Goal: Task Accomplishment & Management: Manage account settings

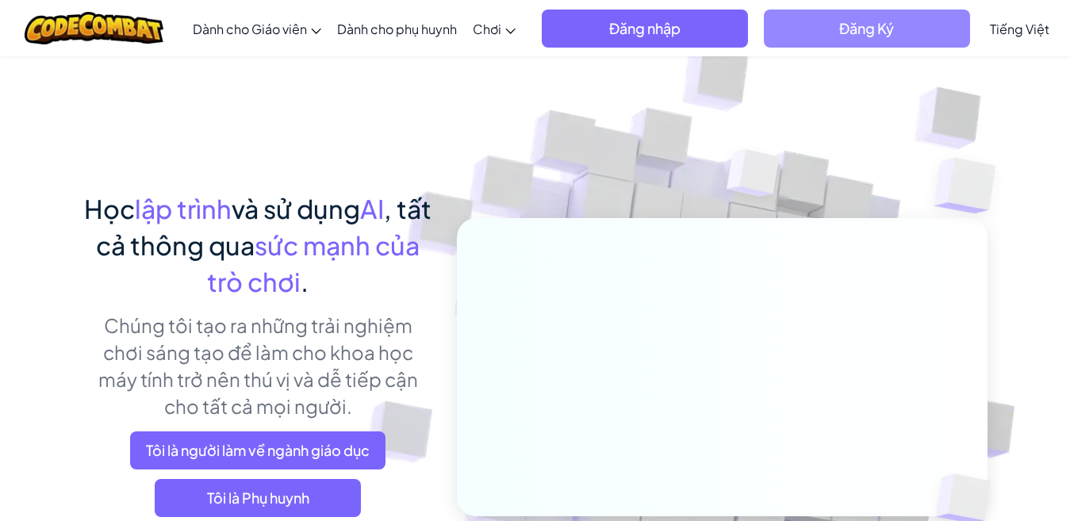
click at [911, 24] on span "Đăng Ký" at bounding box center [867, 29] width 206 height 38
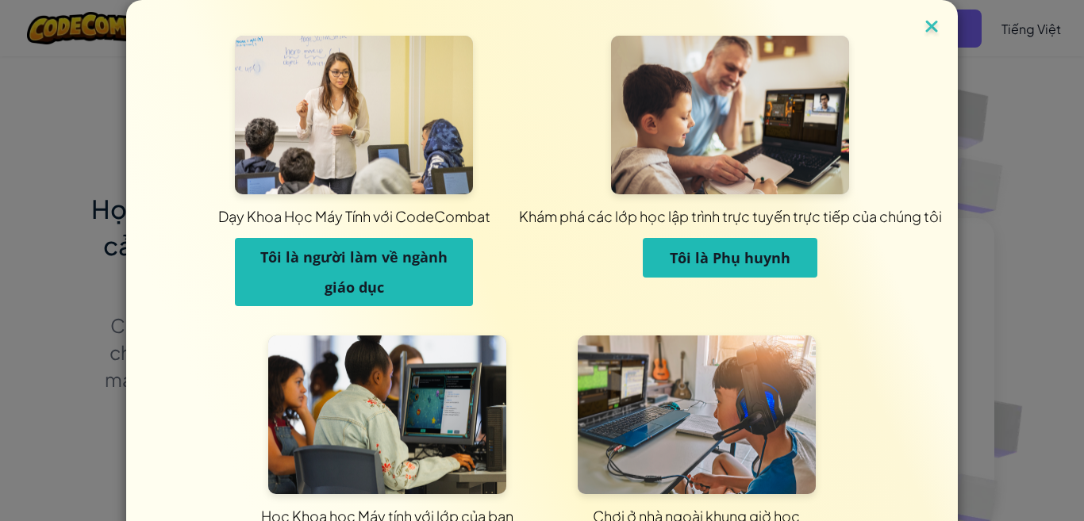
click at [928, 33] on img at bounding box center [931, 28] width 21 height 24
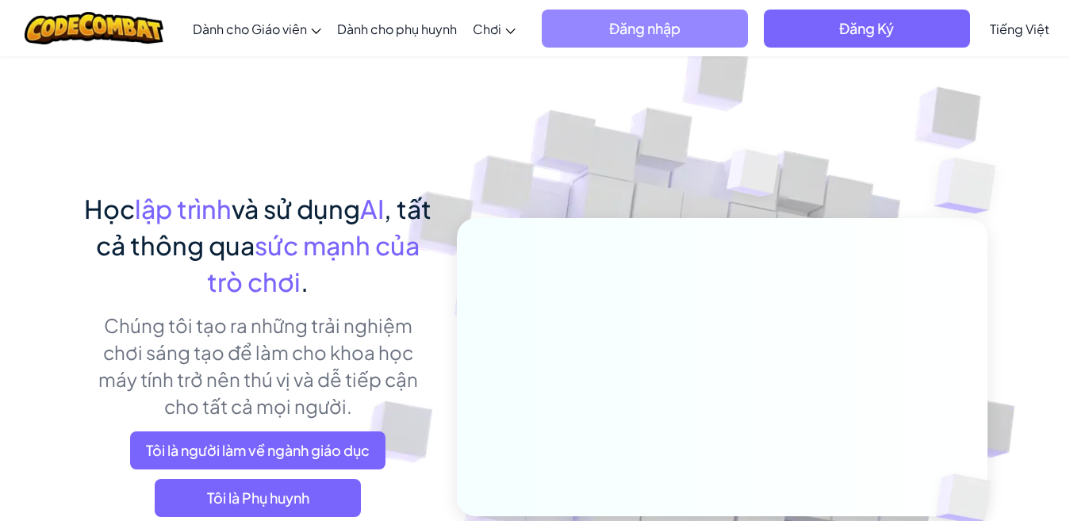
click at [679, 27] on span "Đăng nhập" at bounding box center [645, 29] width 206 height 38
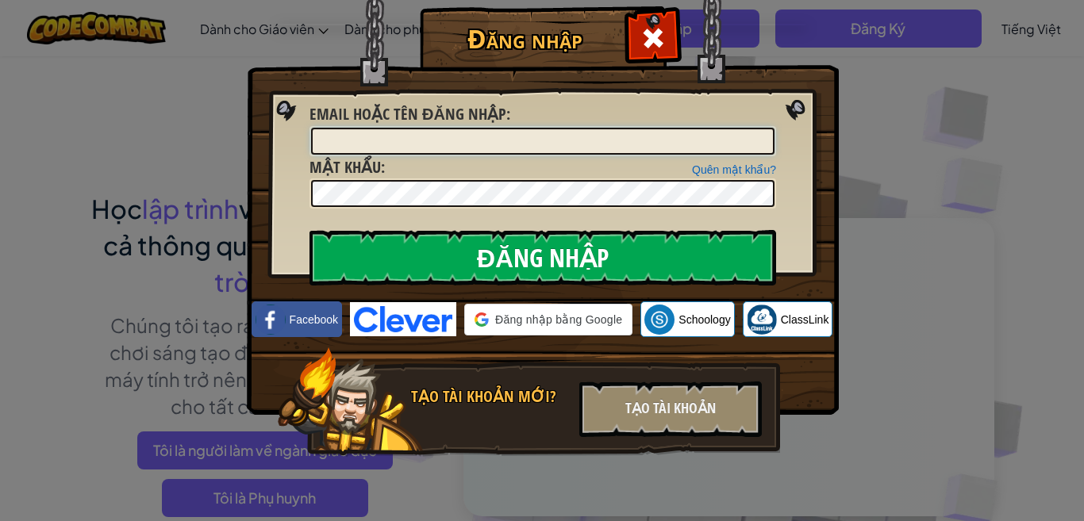
type input "stu000315"
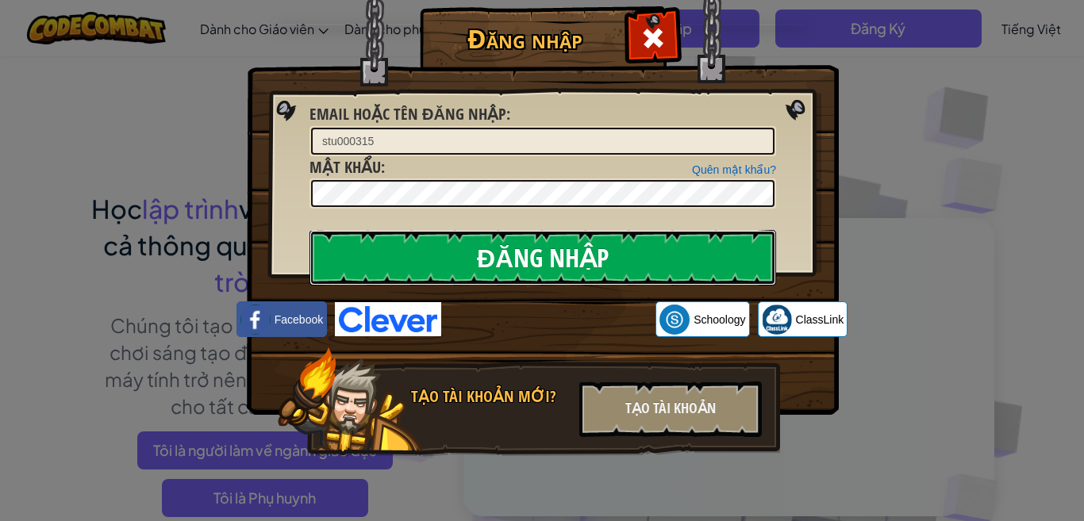
click at [556, 259] on input "Đăng nhập" at bounding box center [542, 258] width 466 height 56
